Goal: Transaction & Acquisition: Purchase product/service

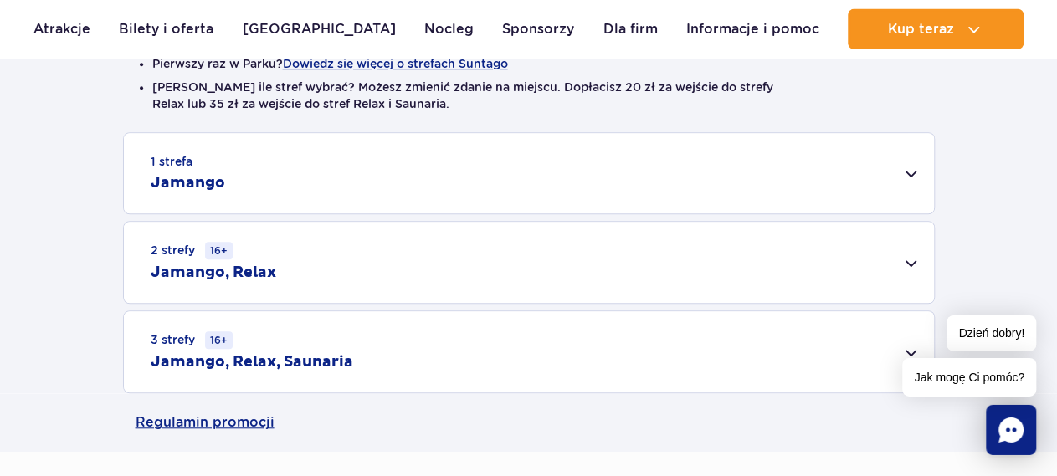
scroll to position [491, 0]
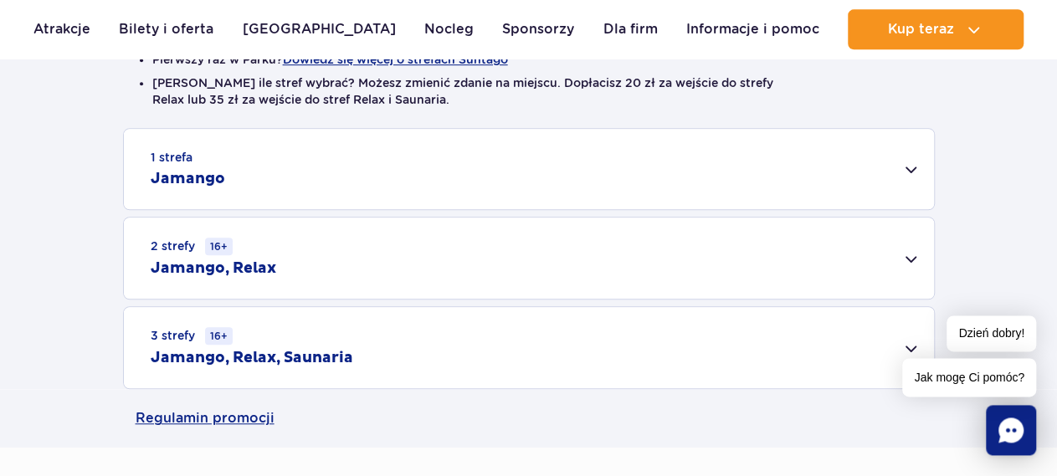
click at [913, 256] on div "2 strefy 16+ Jamango, Relax" at bounding box center [529, 258] width 810 height 81
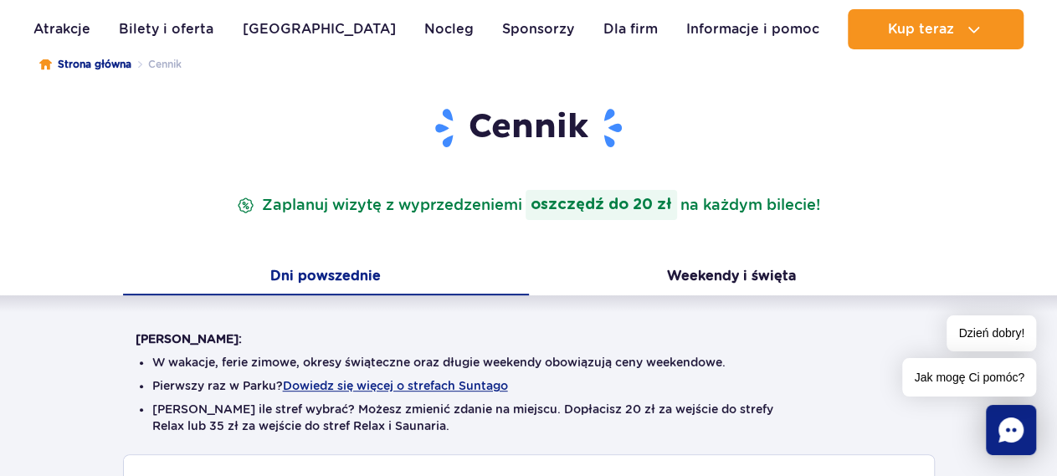
scroll to position [174, 0]
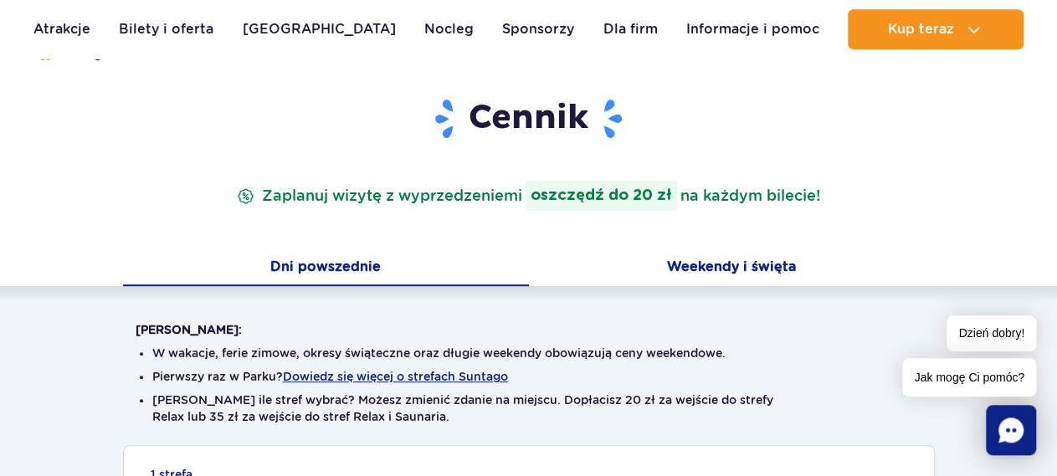
click at [714, 269] on button "Weekendy i święta" at bounding box center [732, 268] width 406 height 35
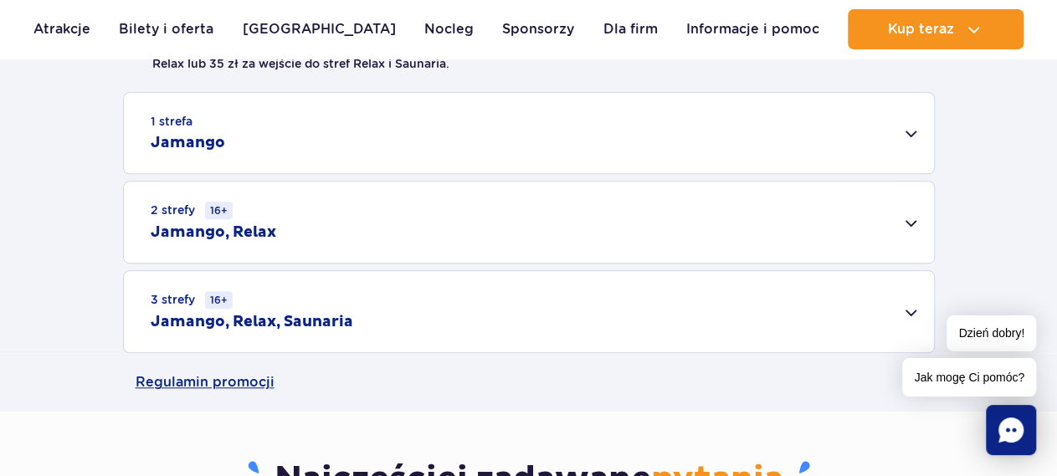
scroll to position [584, 0]
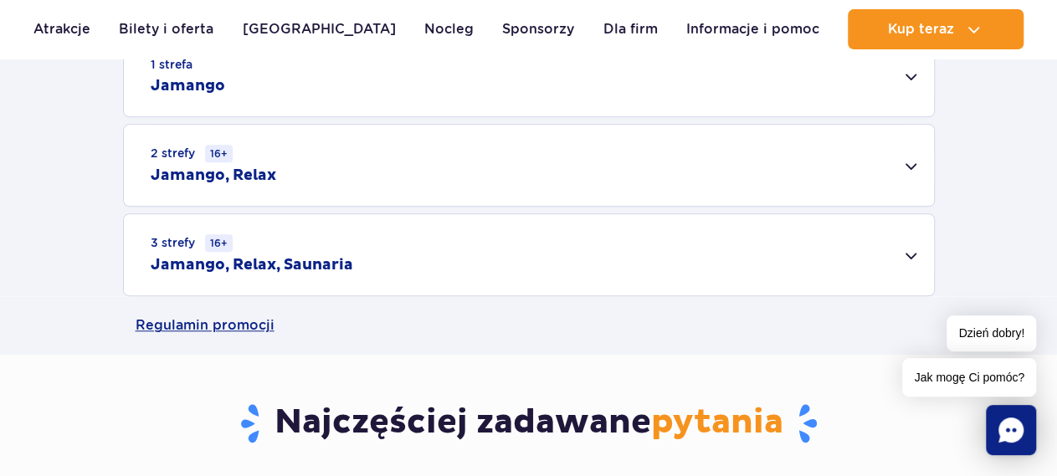
click at [910, 156] on div "2 strefy 16+ Jamango, Relax" at bounding box center [529, 165] width 810 height 81
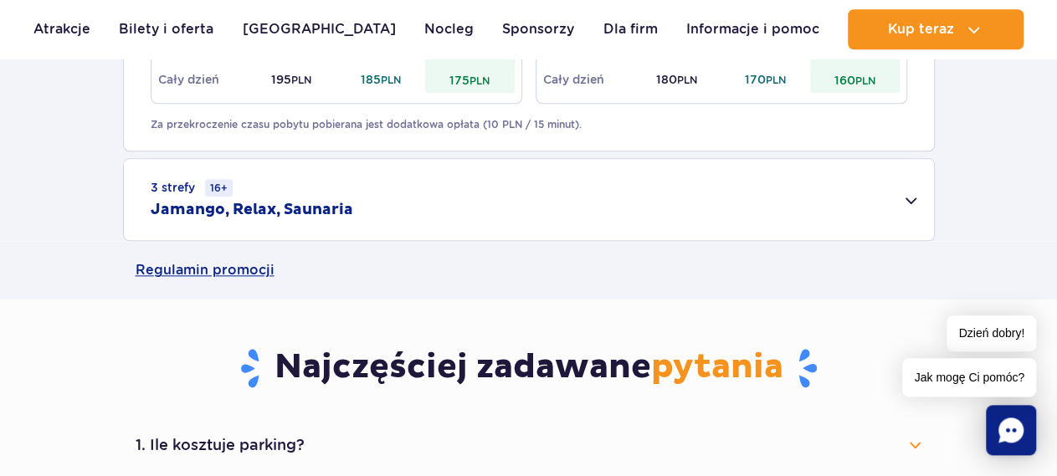
scroll to position [868, 0]
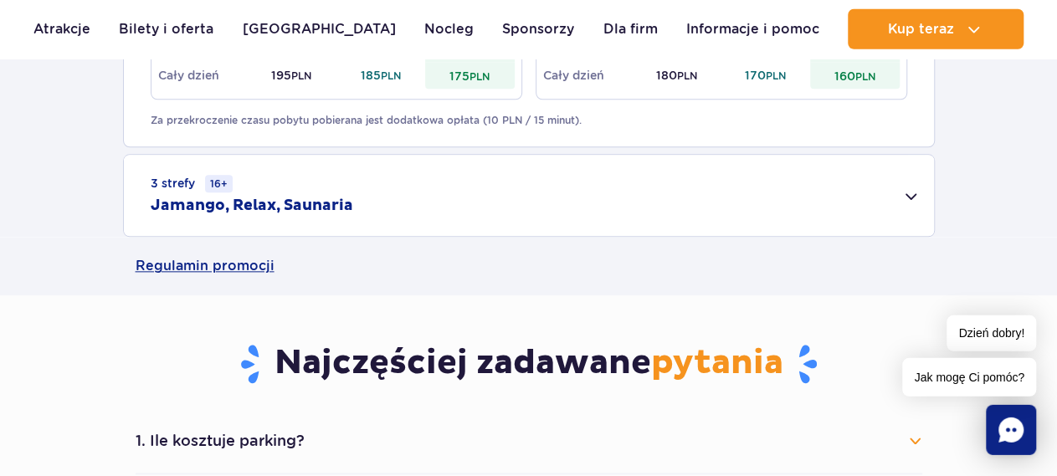
click at [911, 197] on div "3 strefy 16+ Jamango, Relax, Saunaria" at bounding box center [529, 196] width 810 height 81
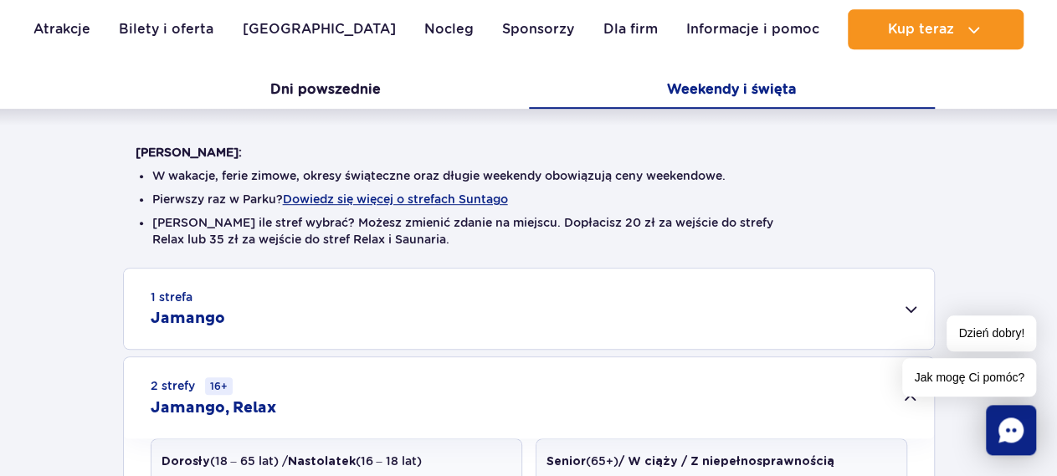
scroll to position [356, 0]
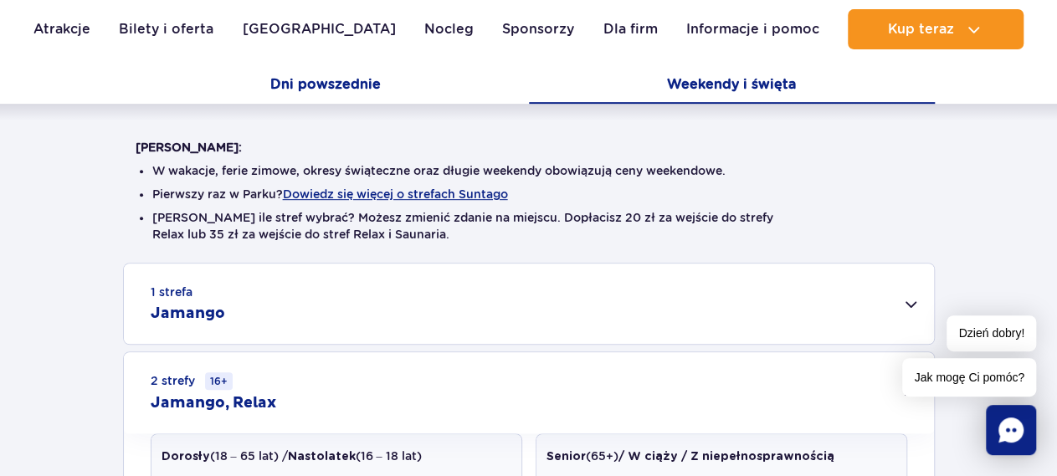
click at [334, 90] on button "Dni powszednie" at bounding box center [326, 86] width 406 height 35
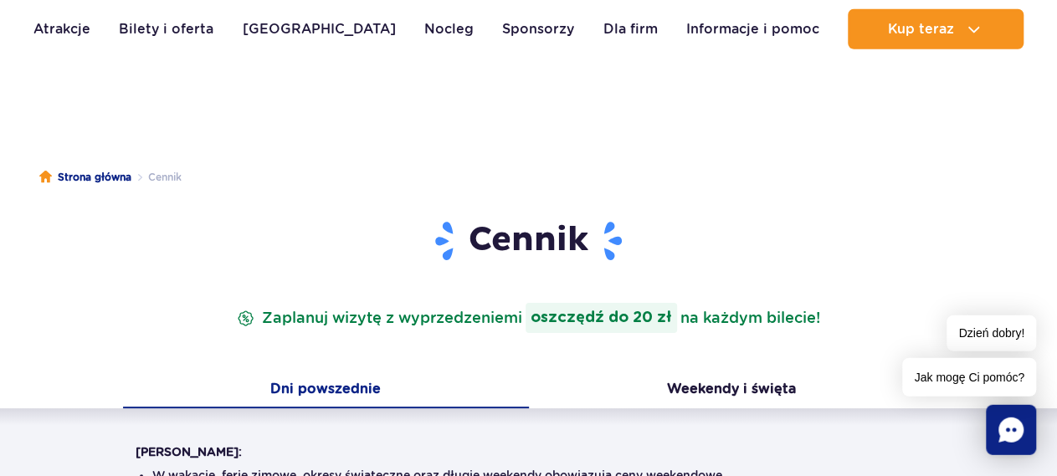
scroll to position [0, 0]
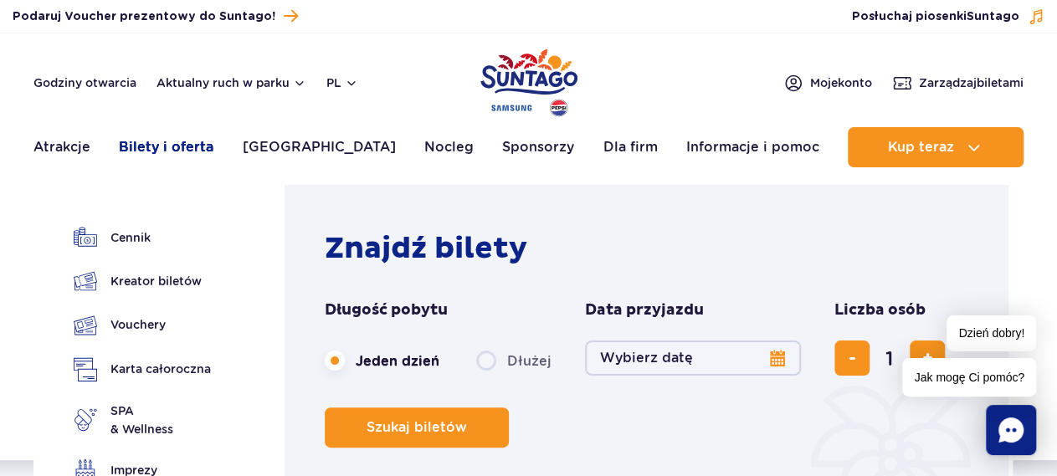
click at [178, 148] on link "Bilety i oferta" at bounding box center [166, 147] width 95 height 40
